Goal: Transaction & Acquisition: Obtain resource

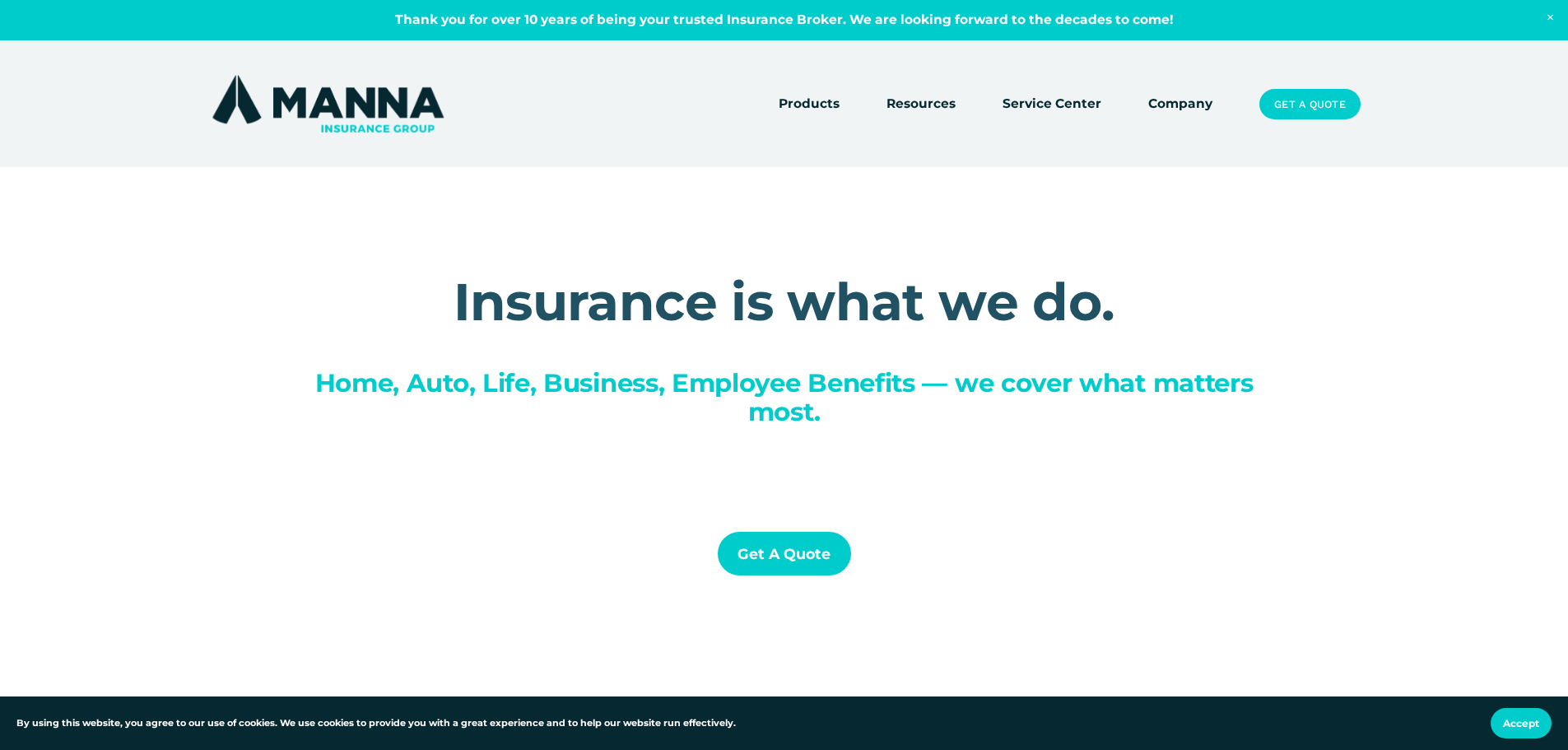
scroll to position [329, 0]
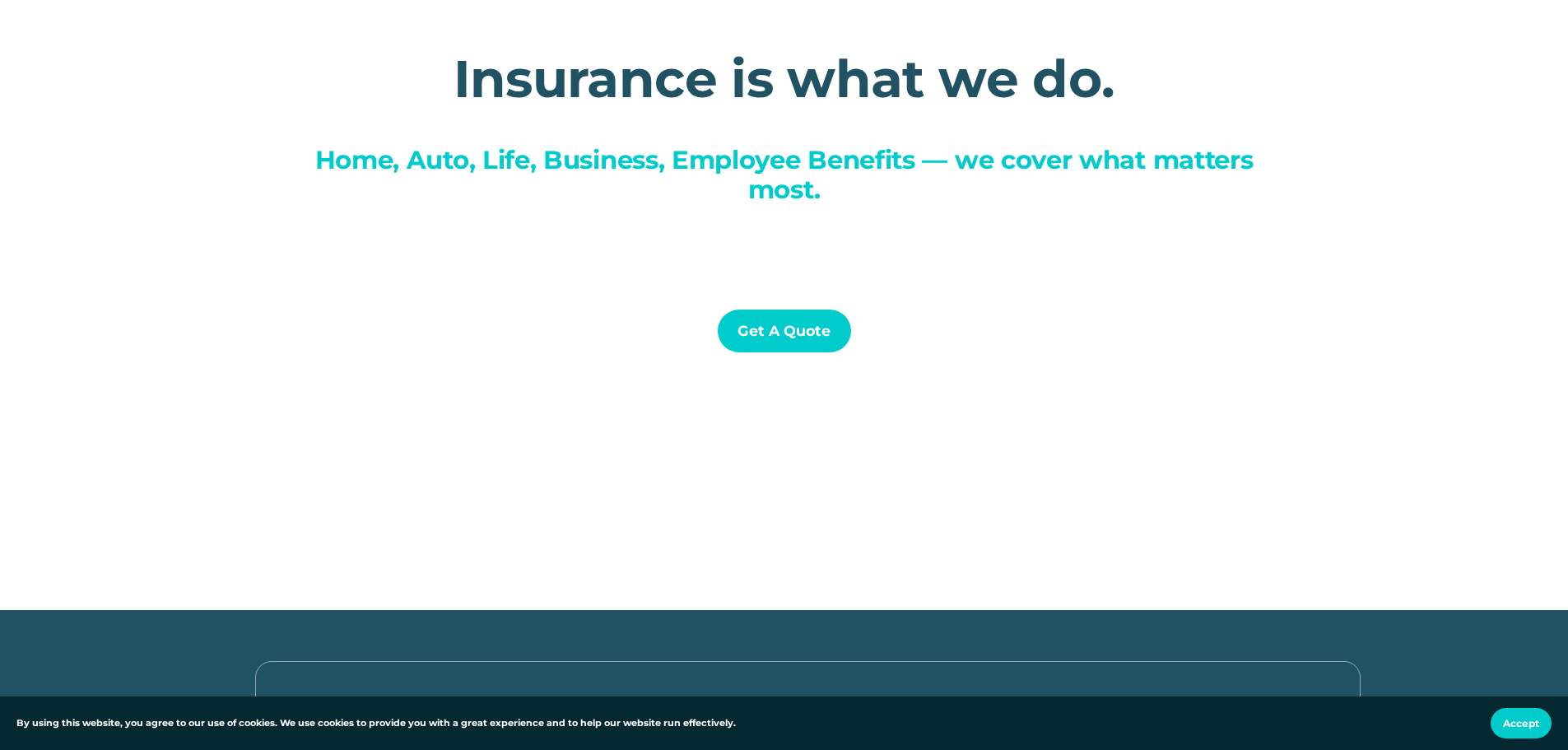
click at [793, 320] on link "Get a Quote" at bounding box center [784, 331] width 134 height 44
